Goal: Find contact information: Find contact information

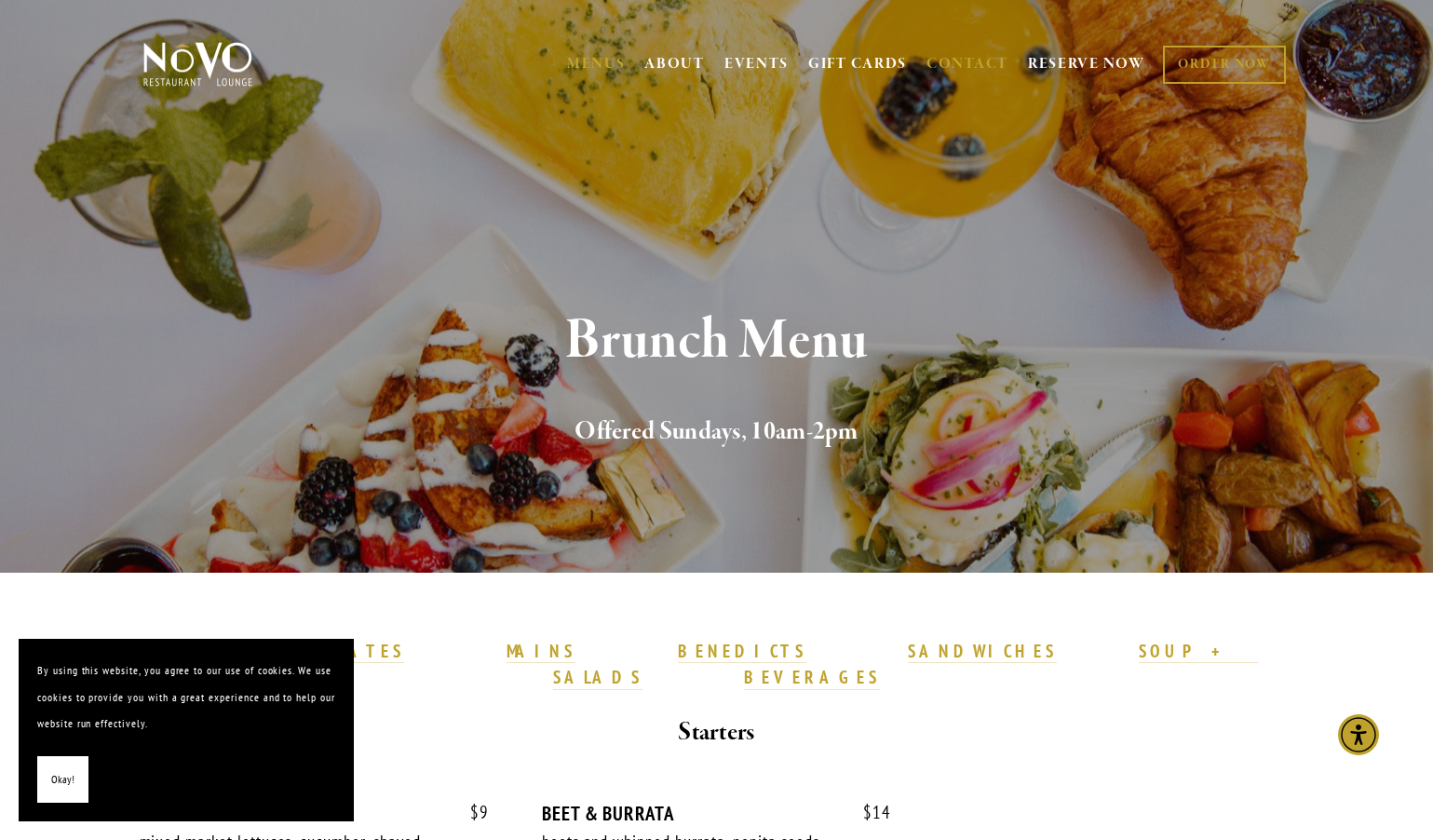
click at [977, 71] on link "CONTACT" at bounding box center [967, 64] width 82 height 36
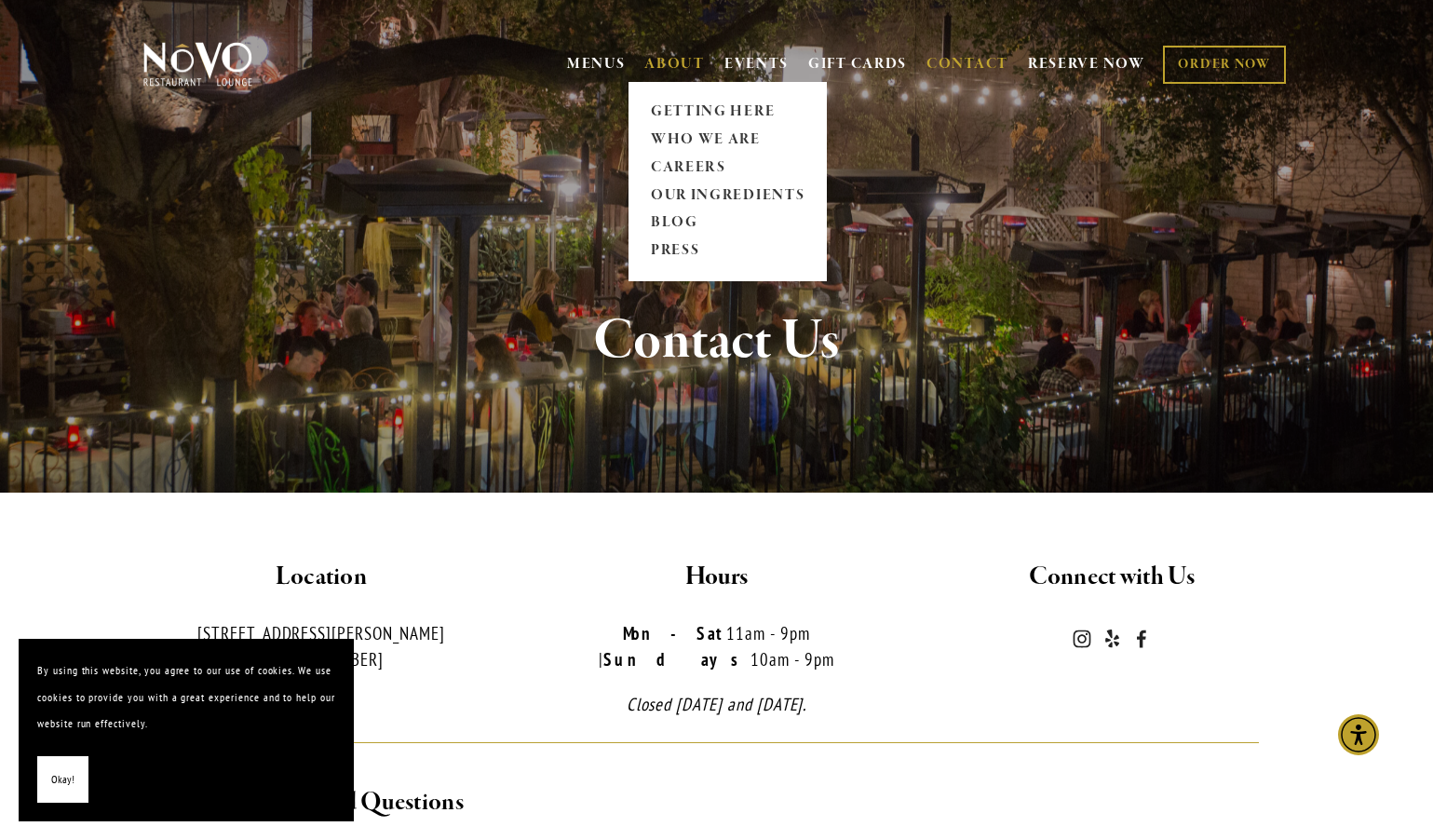
click at [645, 55] on link "ABOUT" at bounding box center [675, 64] width 60 height 19
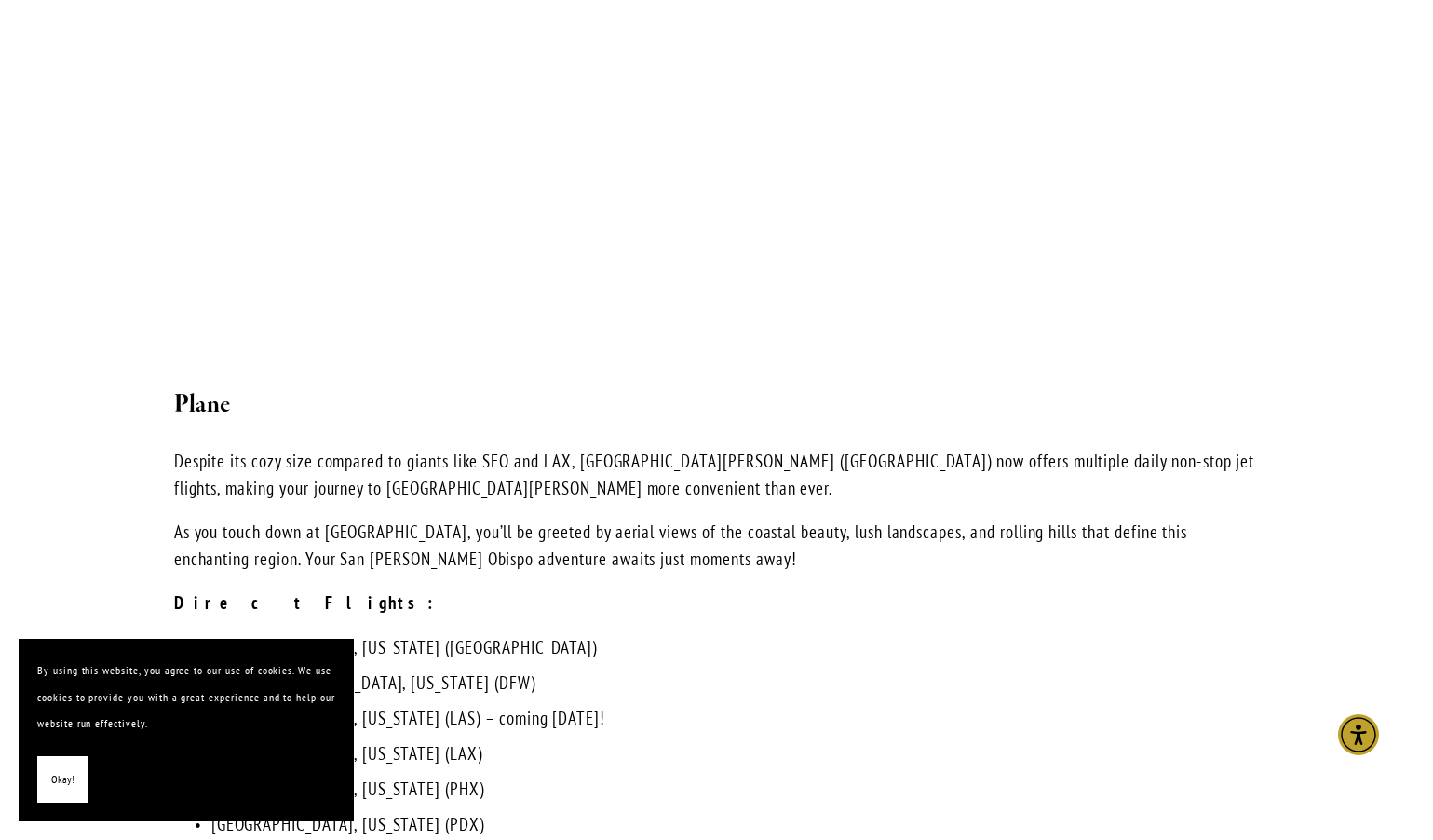
scroll to position [3633, 0]
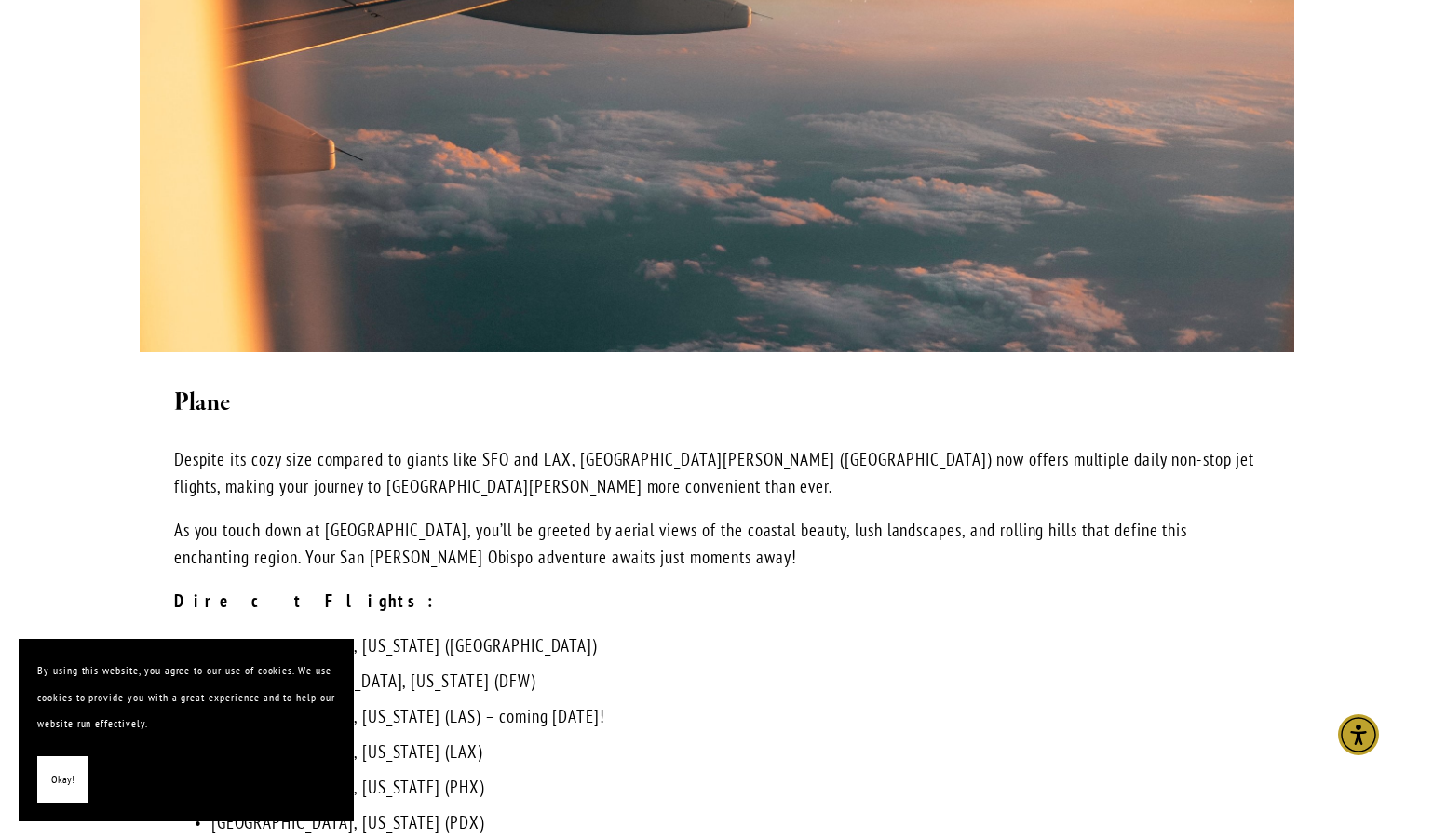
click at [73, 771] on button "Okay!" at bounding box center [63, 780] width 51 height 47
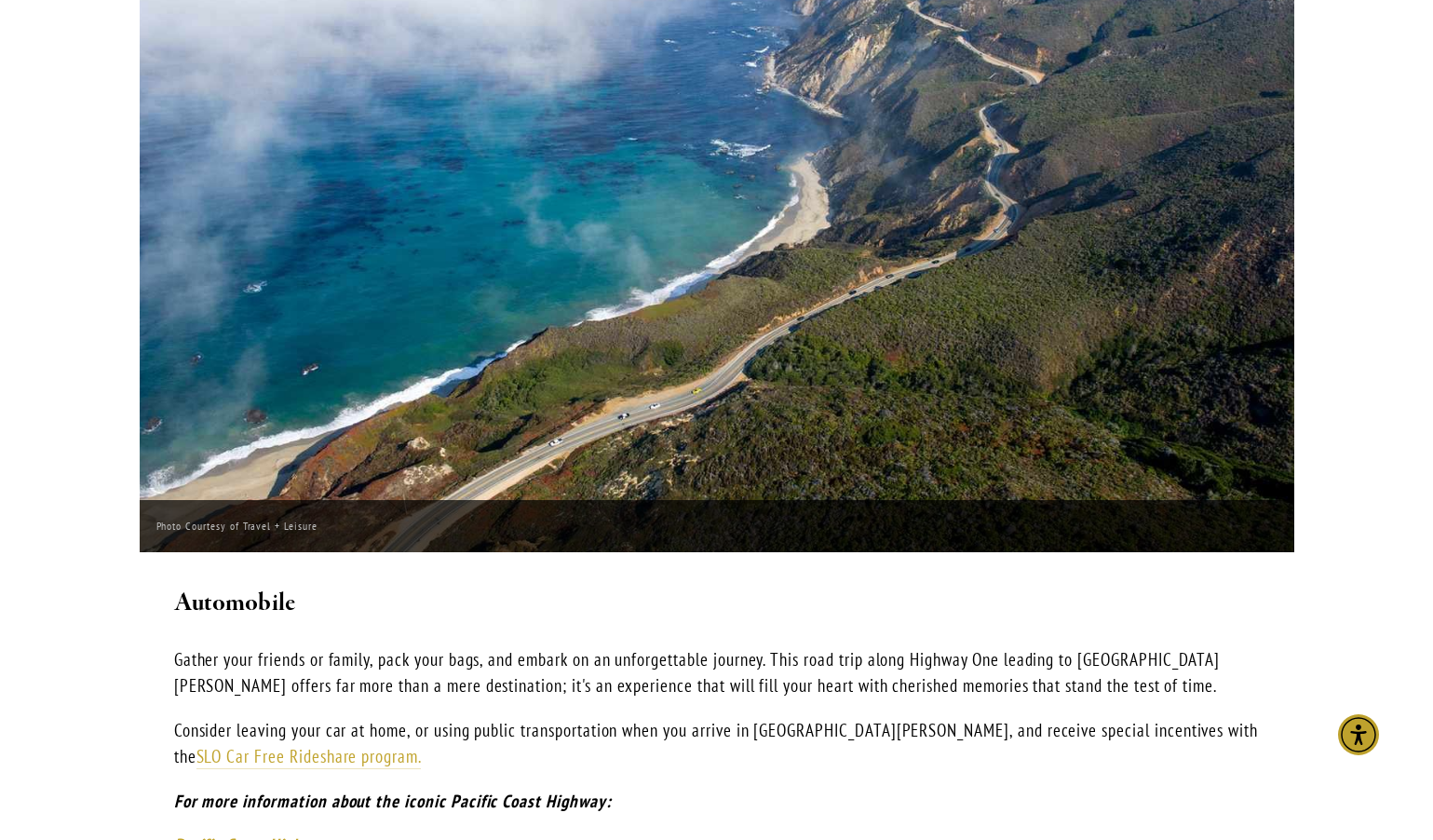
scroll to position [1025, 0]
